Goal: Task Accomplishment & Management: Use online tool/utility

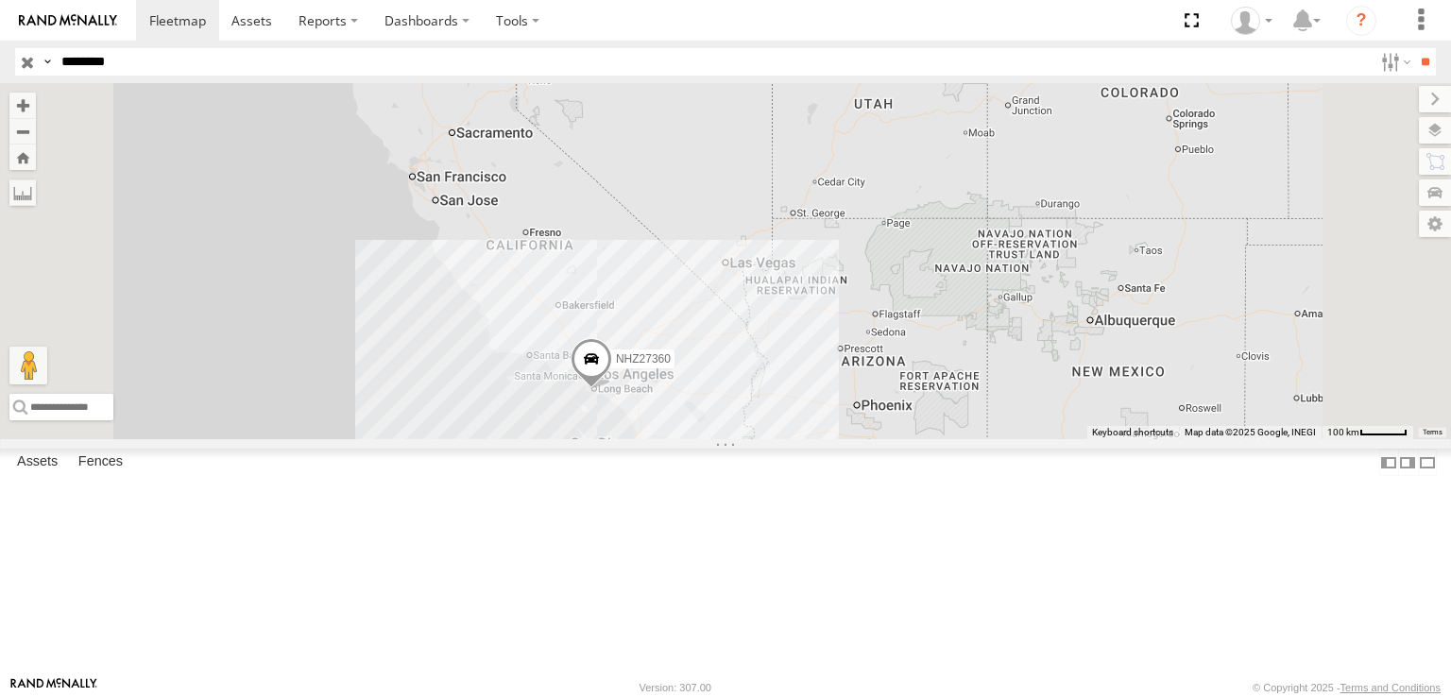
click at [0, 0] on span at bounding box center [0, 0] width 0 height 0
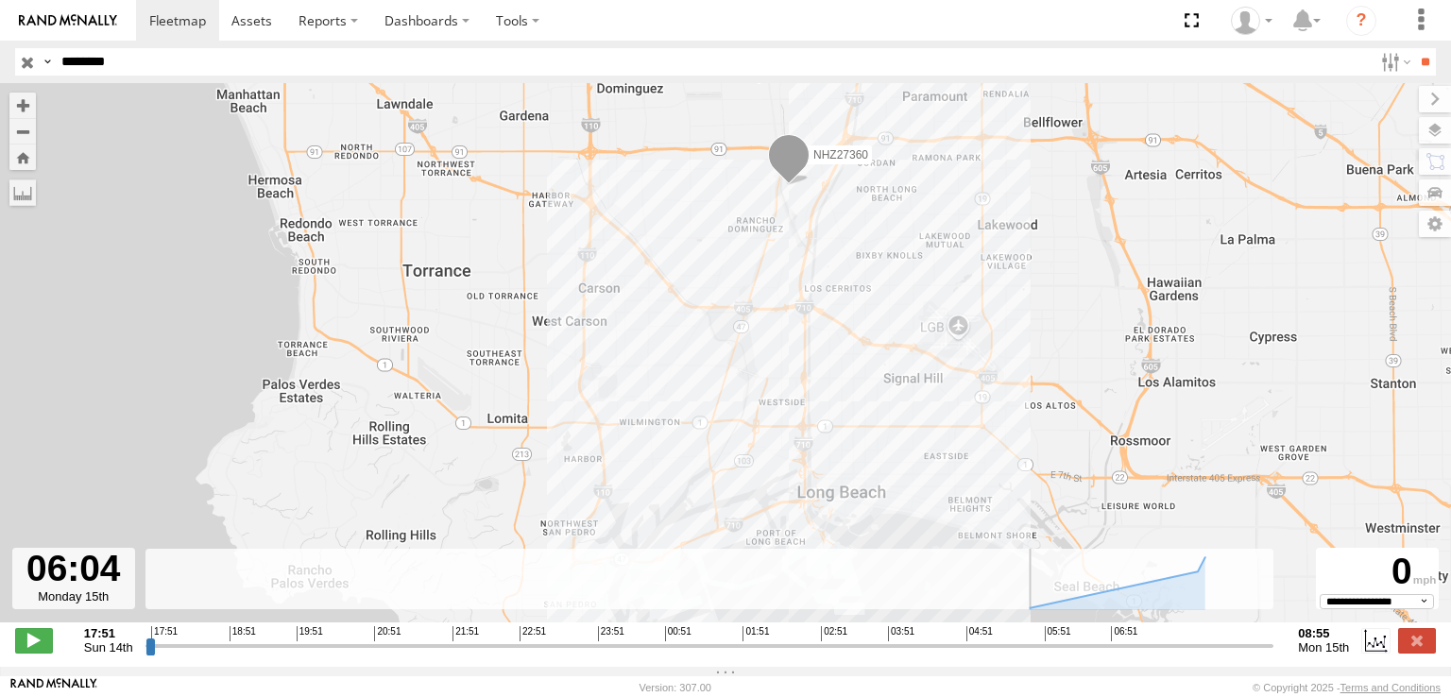
drag, startPoint x: 150, startPoint y: 655, endPoint x: 1057, endPoint y: 648, distance: 907.2
click at [1057, 648] on input "range" at bounding box center [710, 646] width 1129 height 18
drag, startPoint x: 1059, startPoint y: 650, endPoint x: 1221, endPoint y: 643, distance: 161.8
click at [1221, 643] on input "range" at bounding box center [710, 646] width 1129 height 18
click at [692, 504] on span at bounding box center [697, 501] width 42 height 51
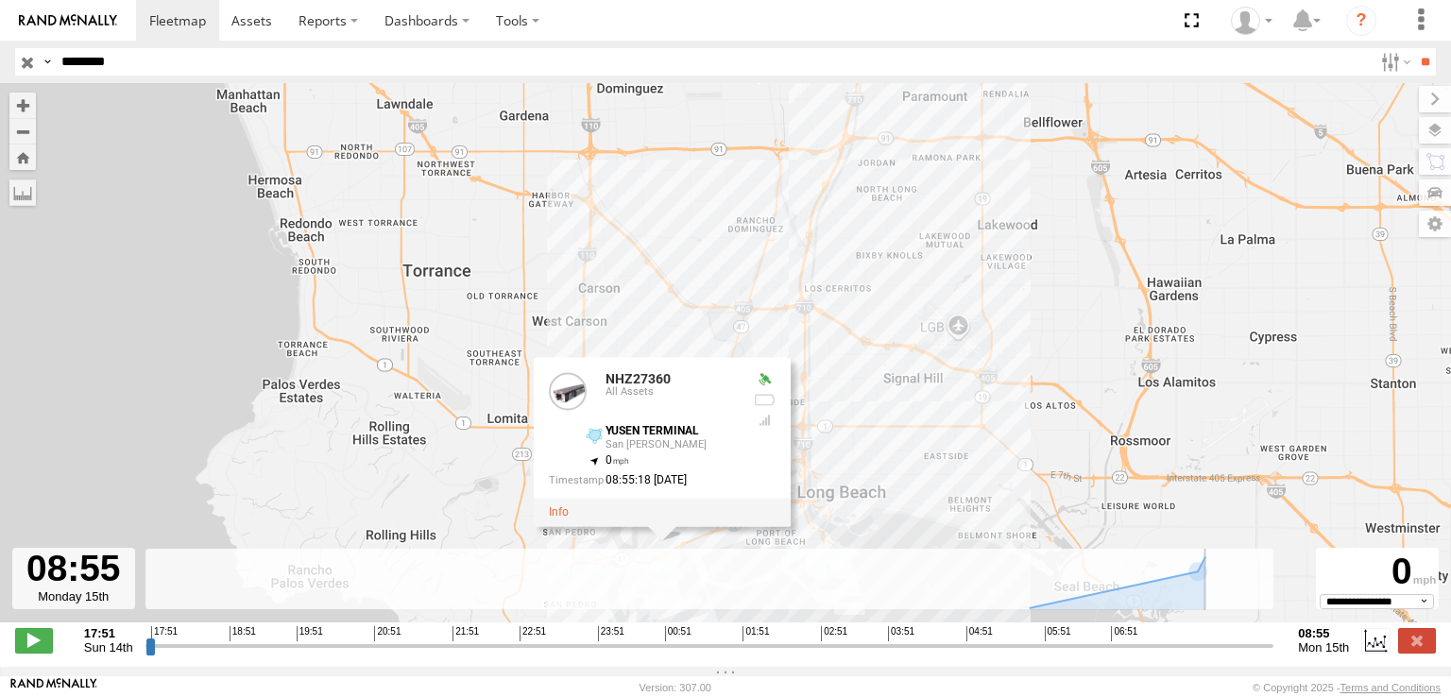
drag, startPoint x: 1225, startPoint y: 653, endPoint x: 1281, endPoint y: 654, distance: 56.7
click at [1275, 654] on input "range" at bounding box center [710, 646] width 1129 height 18
click at [658, 335] on div "NHZ27360 NHZ27360 All Assets [GEOGRAPHIC_DATA][PERSON_NAME] 33.75527 , -118.258…" at bounding box center [725, 362] width 1451 height 559
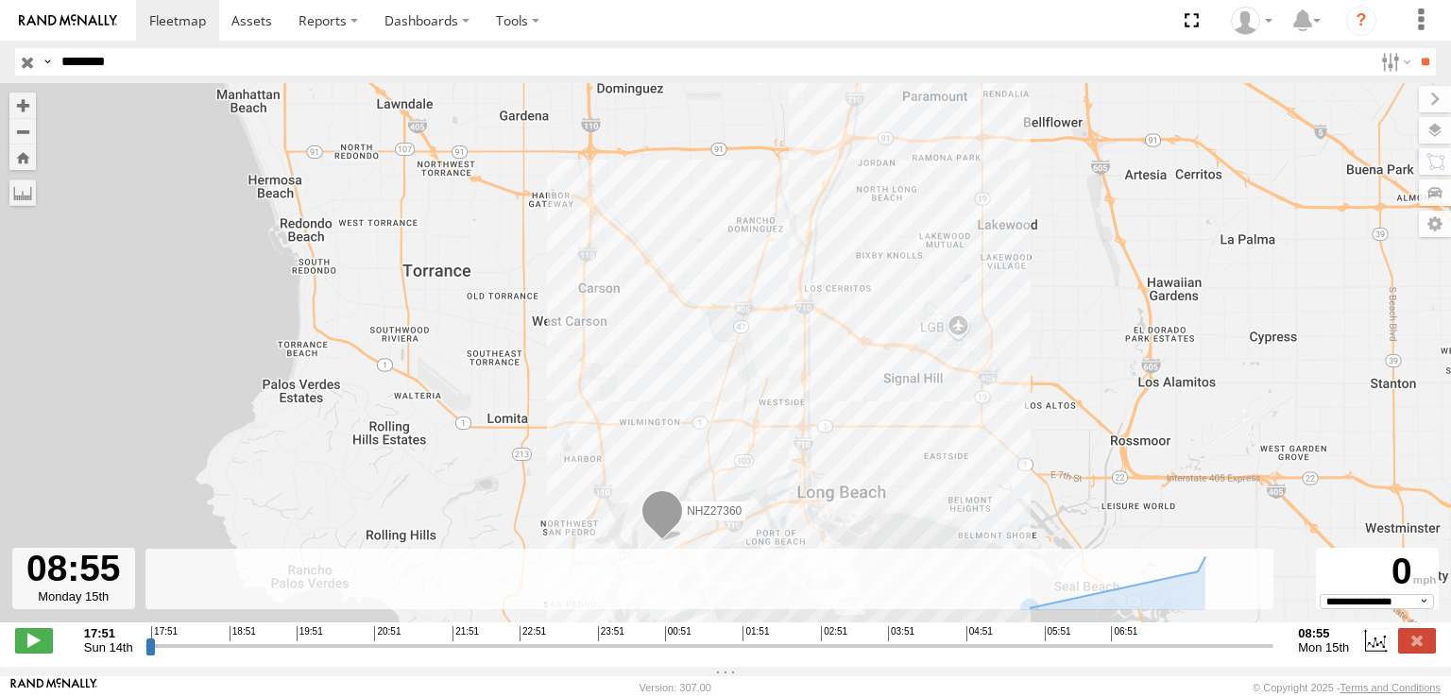
click at [109, 59] on input "********" at bounding box center [713, 61] width 1319 height 27
click at [1415, 48] on input "**" at bounding box center [1426, 61] width 22 height 27
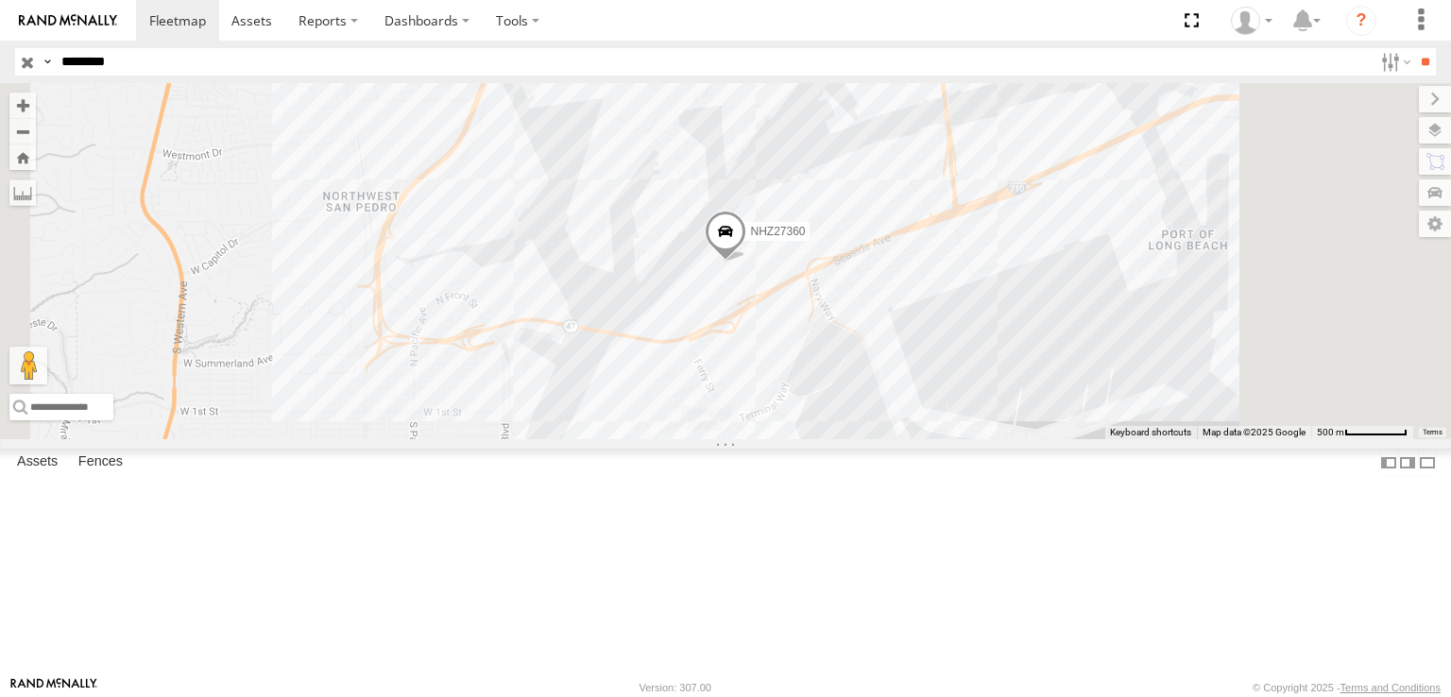
click at [0, 0] on span at bounding box center [0, 0] width 0 height 0
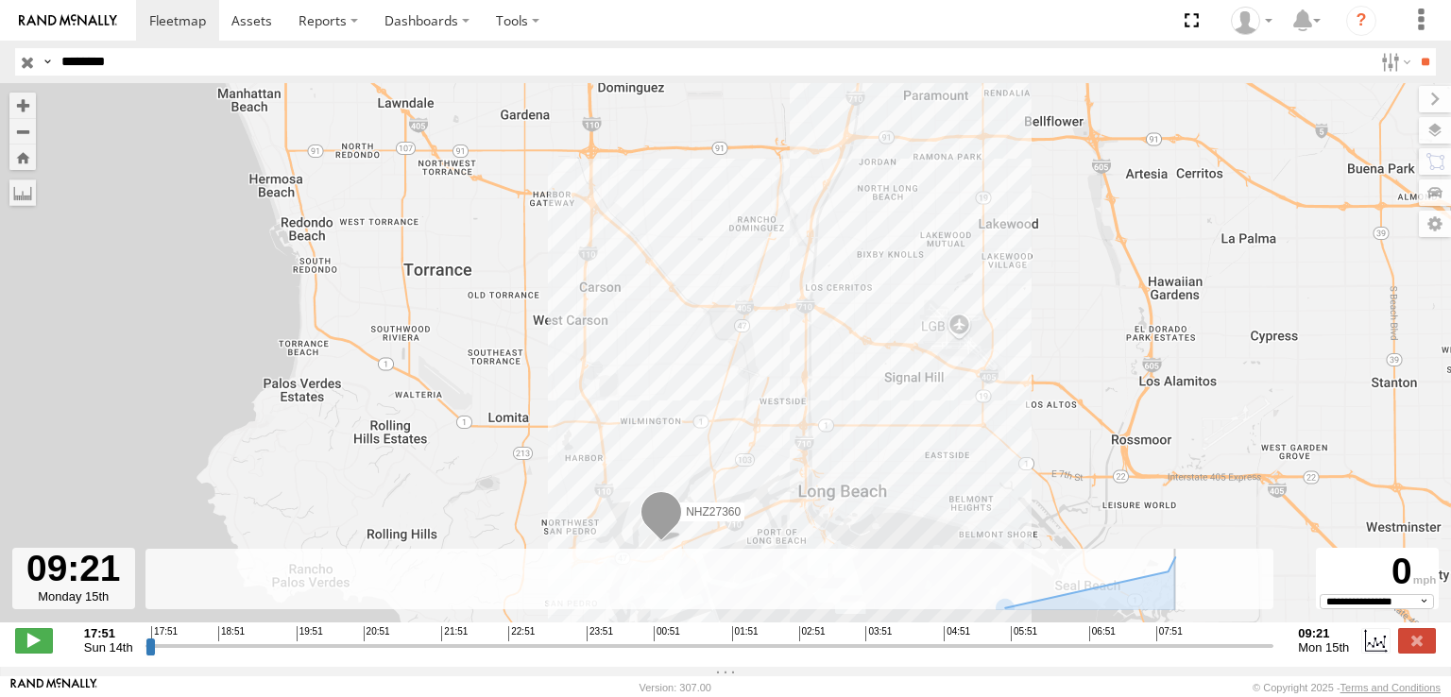
drag, startPoint x: 147, startPoint y: 657, endPoint x: 1294, endPoint y: 640, distance: 1146.3
type input "**********"
click at [1275, 640] on input "range" at bounding box center [710, 646] width 1129 height 18
click at [669, 517] on span at bounding box center [662, 516] width 42 height 51
